Goal: Task Accomplishment & Management: Manage account settings

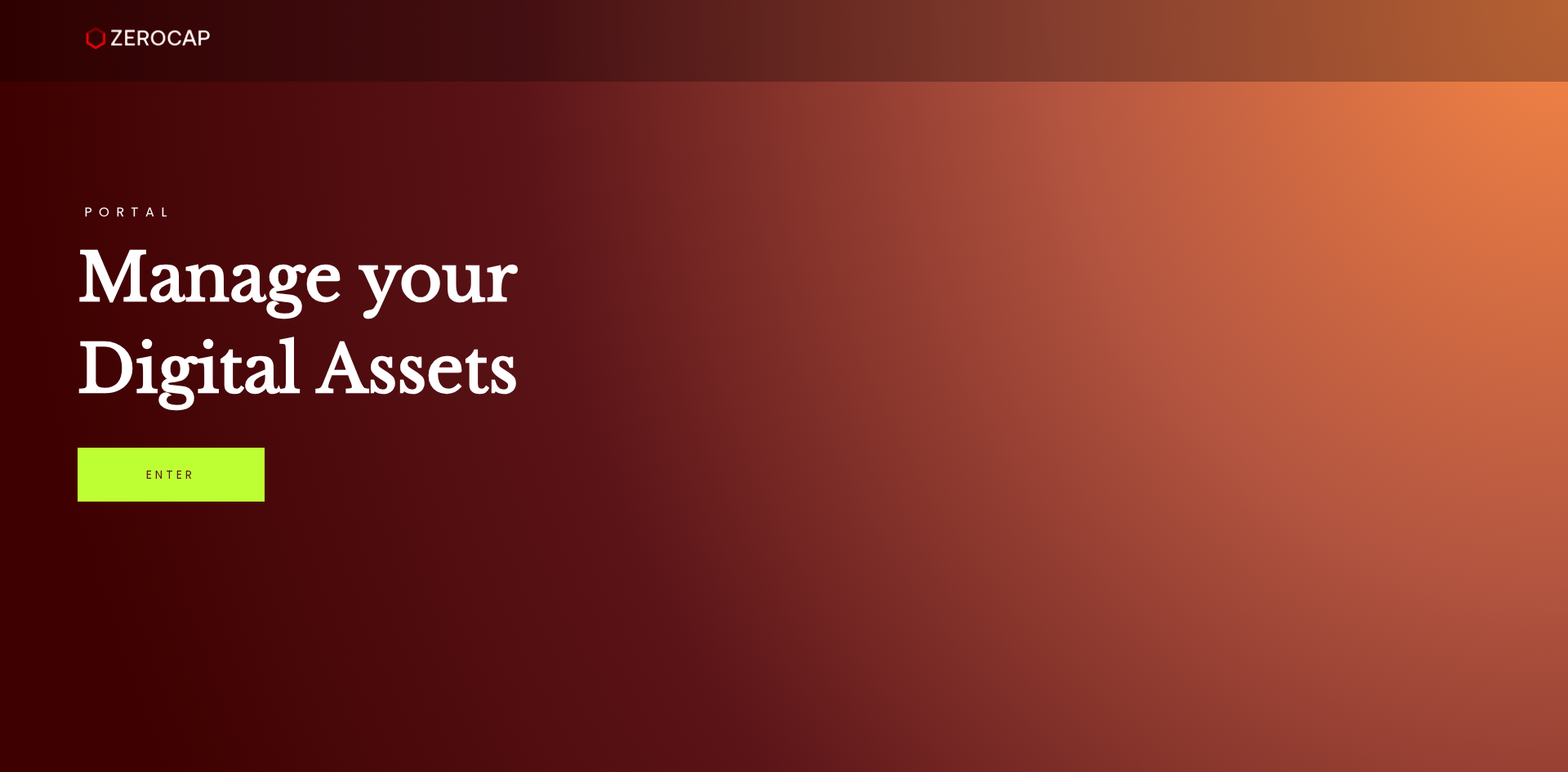
click at [218, 469] on link "Enter" at bounding box center [171, 475] width 187 height 54
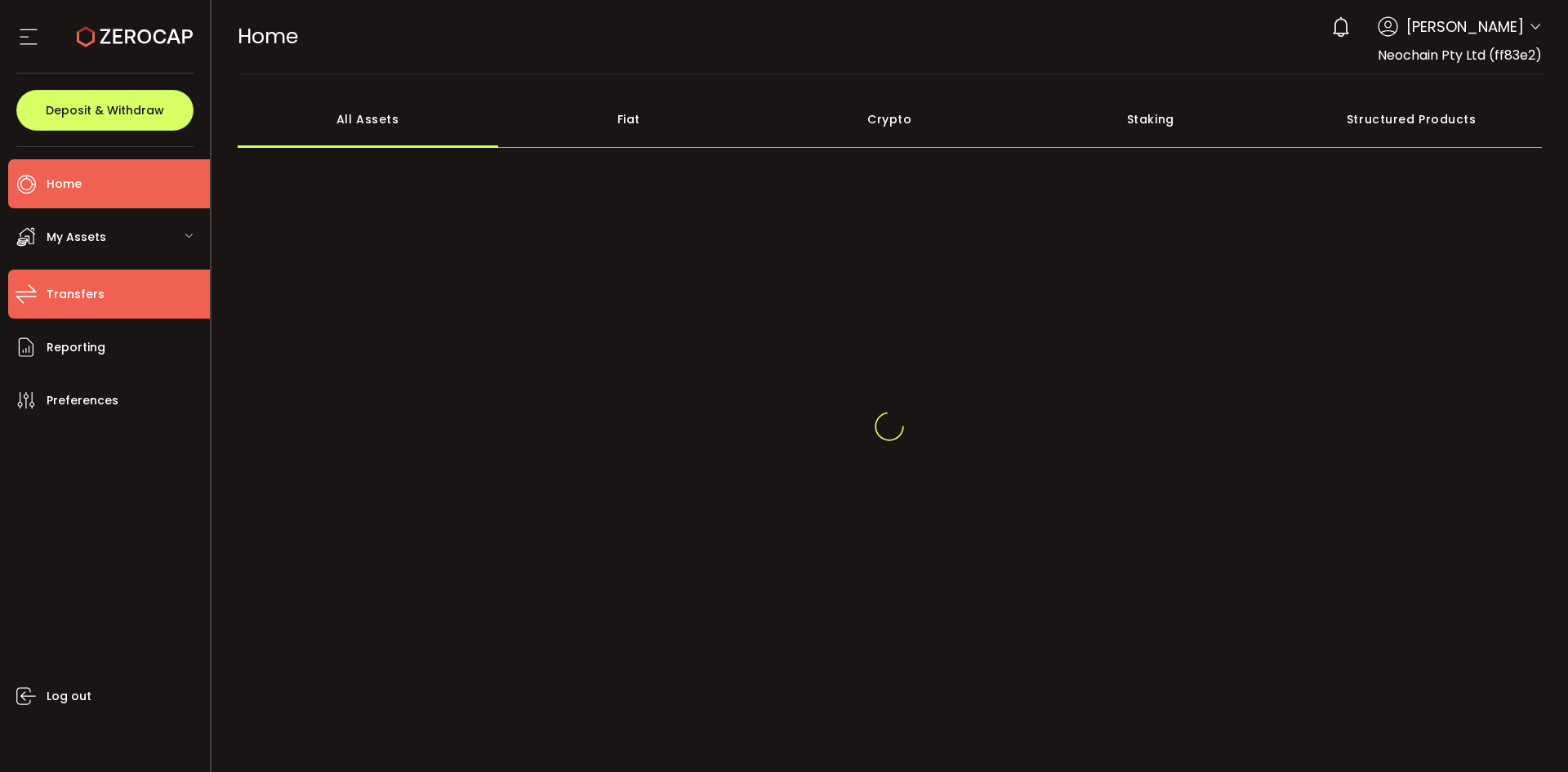
click at [48, 298] on span "Transfers" at bounding box center [76, 294] width 58 height 23
